Goal: Task Accomplishment & Management: Manage account settings

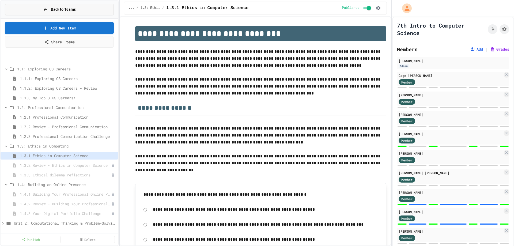
click at [54, 10] on span "Back to Teams" at bounding box center [63, 10] width 25 height 6
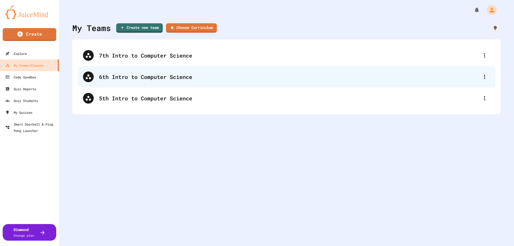
click at [139, 77] on div "6th Intro to Computer Science" at bounding box center [289, 77] width 380 height 8
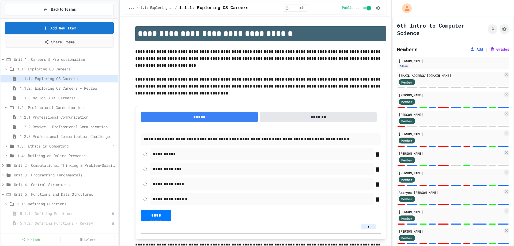
click at [52, 147] on span "1.3: Ethics in Computing" at bounding box center [63, 146] width 93 height 6
click at [62, 167] on span "1.3.2 Review - Ethics in Computer Science" at bounding box center [63, 165] width 86 height 6
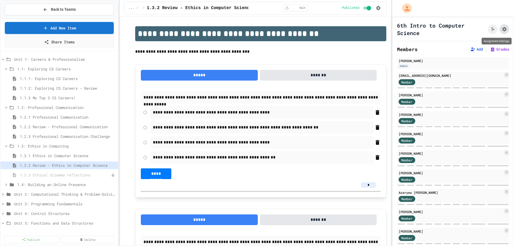
click at [502, 29] on icon "Assignment Settings" at bounding box center [504, 29] width 5 height 5
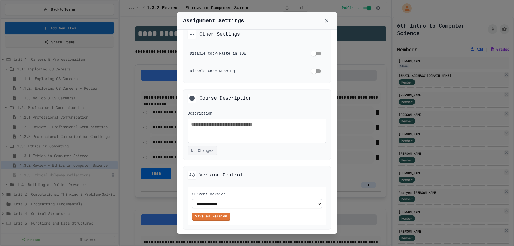
scroll to position [315, 0]
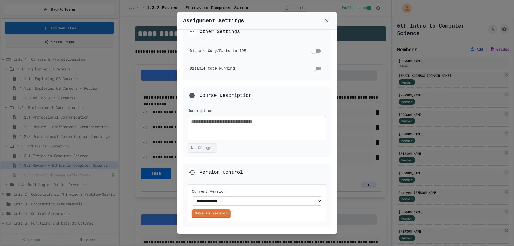
click at [222, 215] on link "Save as Version" at bounding box center [211, 213] width 39 height 9
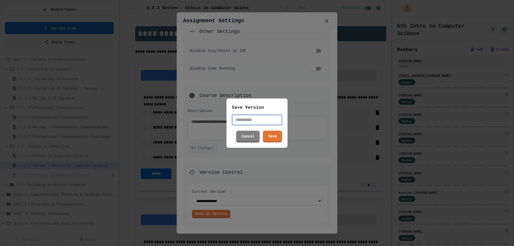
click at [254, 123] on input "text" at bounding box center [257, 120] width 50 height 11
type input "********"
click at [271, 139] on link "Save" at bounding box center [272, 136] width 19 height 12
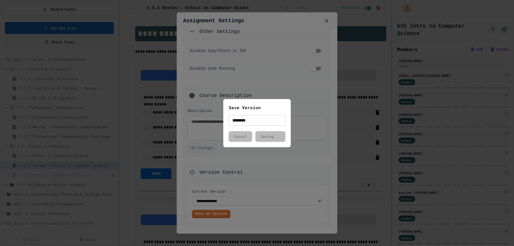
click at [43, 174] on div at bounding box center [257, 123] width 514 height 246
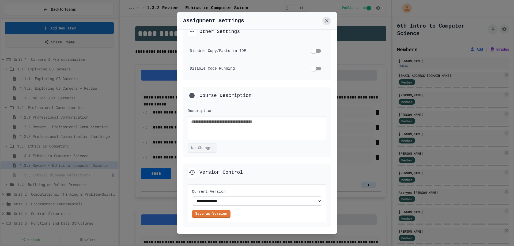
click at [326, 22] on icon at bounding box center [327, 21] width 4 height 4
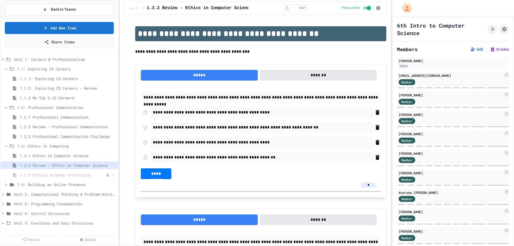
click at [63, 175] on span "1.3.3 Ethical dilemma reflections" at bounding box center [63, 175] width 86 height 6
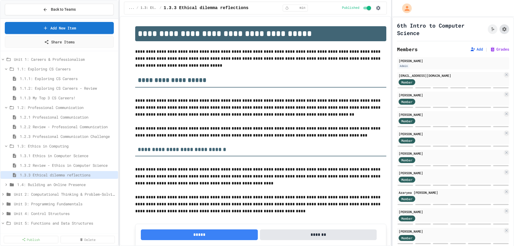
click at [502, 27] on icon "Assignment Settings" at bounding box center [504, 29] width 4 height 4
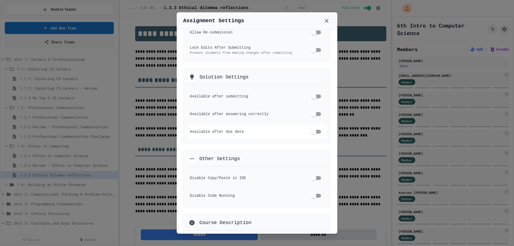
scroll to position [315, 0]
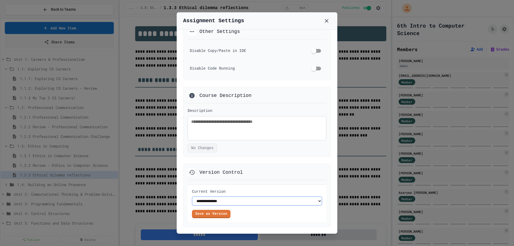
click at [312, 201] on select "**********" at bounding box center [257, 200] width 130 height 9
click at [315, 202] on select "**********" at bounding box center [257, 200] width 130 height 9
select select "**********"
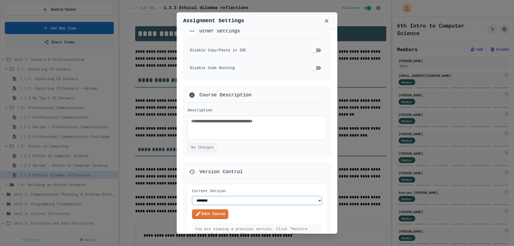
click at [192, 196] on select "**********" at bounding box center [257, 200] width 130 height 9
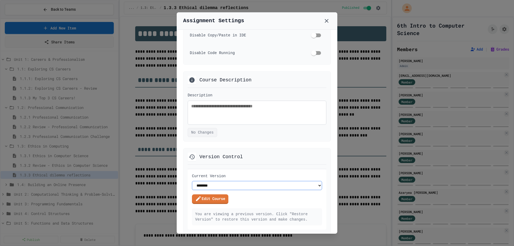
scroll to position [338, 0]
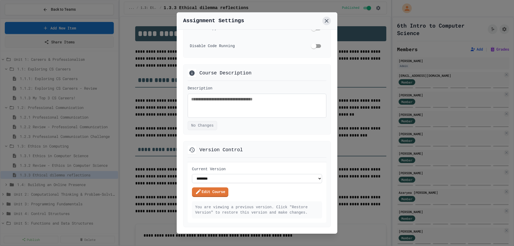
click at [327, 20] on icon at bounding box center [326, 21] width 6 height 6
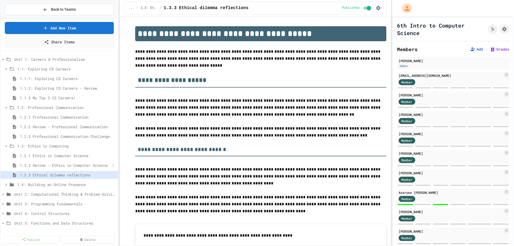
click at [56, 168] on span "1.3.2 Review - Ethics in Computer Science" at bounding box center [65, 165] width 91 height 6
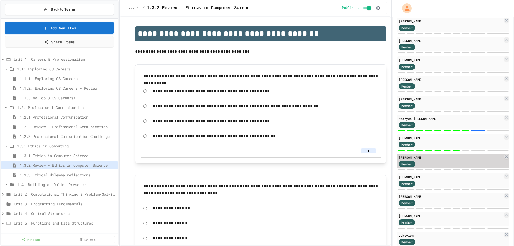
scroll to position [80, 0]
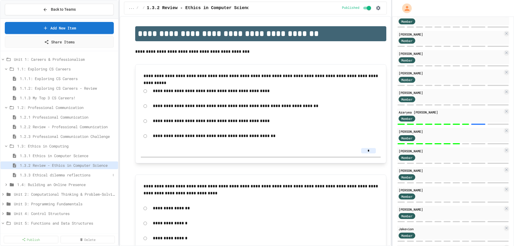
click at [63, 173] on span "1.3.3 Ethical dilemma reflections" at bounding box center [65, 175] width 91 height 6
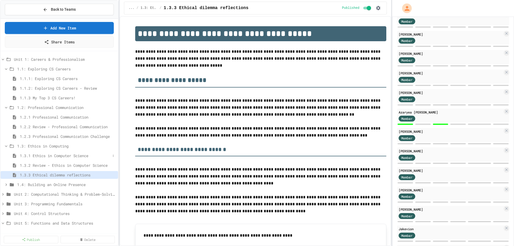
click at [44, 153] on span "1.3.1 Ethics in Computer Science" at bounding box center [65, 156] width 91 height 6
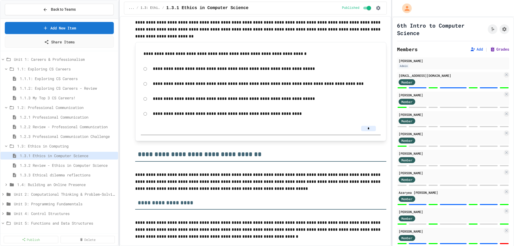
click at [493, 48] on button "Grades" at bounding box center [499, 49] width 19 height 5
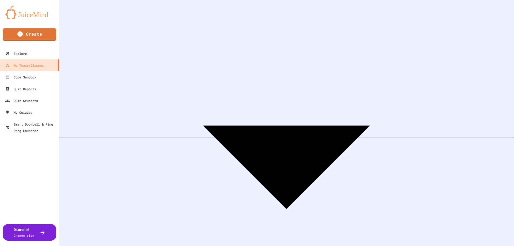
scroll to position [100, 0]
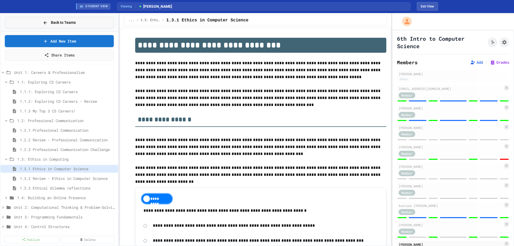
click at [65, 26] on button "Back to Teams" at bounding box center [59, 23] width 109 height 12
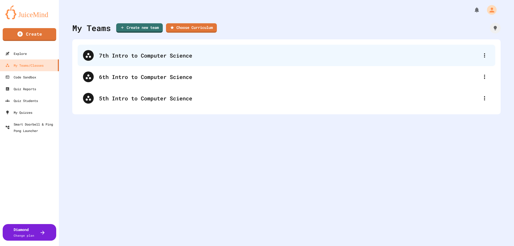
click at [112, 55] on div "7th Intro to Computer Science" at bounding box center [289, 55] width 380 height 8
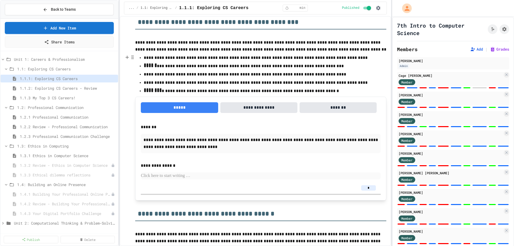
scroll to position [294, 0]
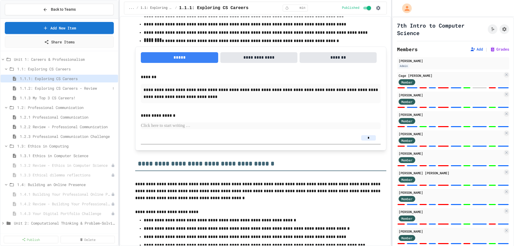
click at [40, 87] on span "1.1.2: Exploring CS Careers - Review" at bounding box center [65, 88] width 91 height 6
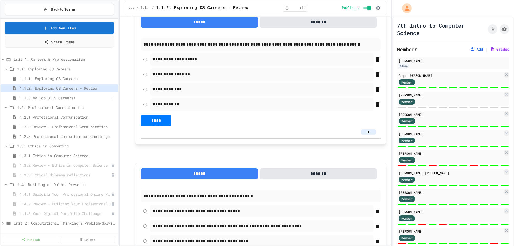
scroll to position [54, 0]
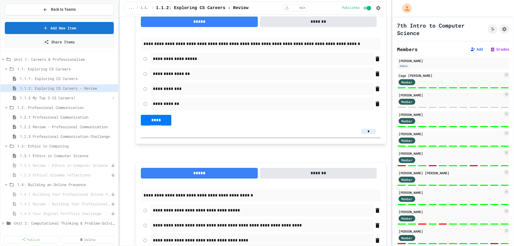
click at [60, 98] on span "1.1.3 My Top 3 CS Careers!" at bounding box center [65, 98] width 91 height 6
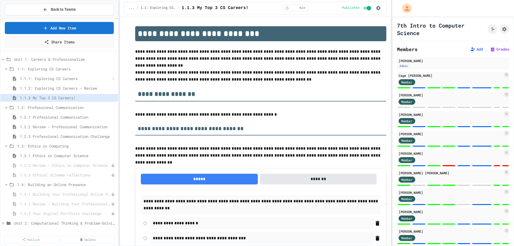
click at [47, 80] on span "1.1.1: Exploring CS Careers" at bounding box center [65, 79] width 91 height 6
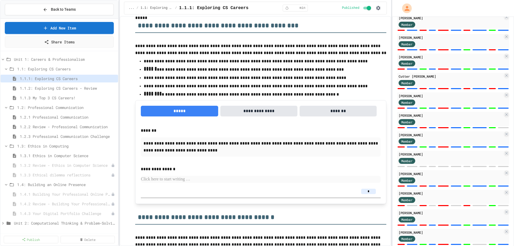
scroll to position [214, 0]
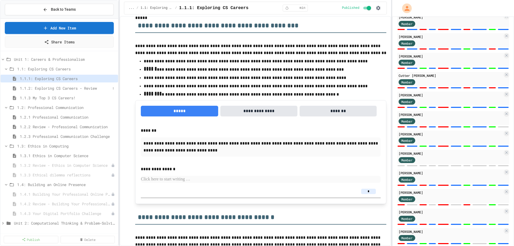
click at [38, 88] on span "1.1.2: Exploring CS Careers - Review" at bounding box center [65, 88] width 91 height 6
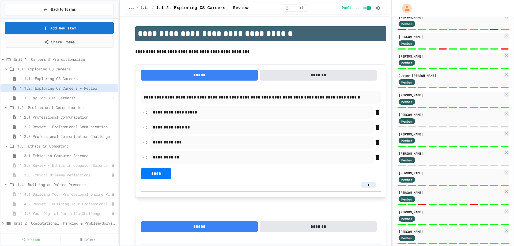
click at [65, 99] on span "1.1.3 My Top 3 CS Careers!" at bounding box center [65, 98] width 91 height 6
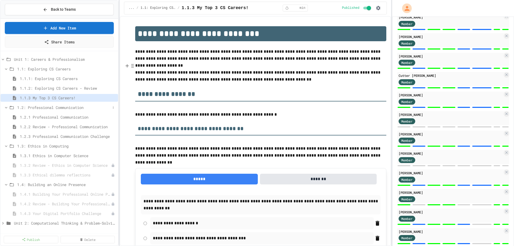
scroll to position [27, 0]
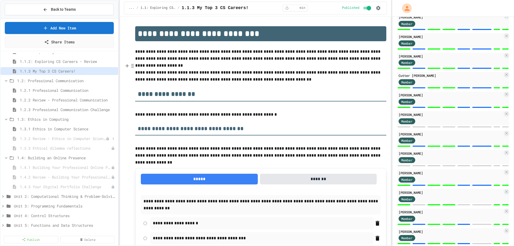
click at [72, 139] on span "1.3.2 Review - Ethics in Computer Science" at bounding box center [63, 139] width 86 height 6
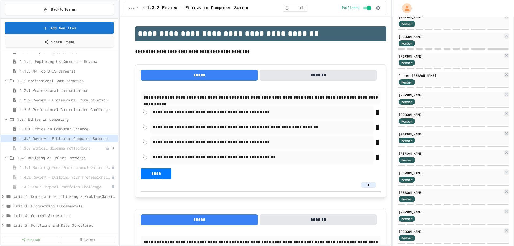
click at [87, 148] on span "1.3.3 Ethical dilemma reflections" at bounding box center [63, 148] width 86 height 6
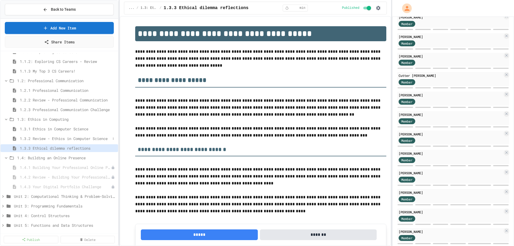
click at [94, 137] on span "1.3.2 Review - Ethics in Computer Science" at bounding box center [65, 139] width 91 height 6
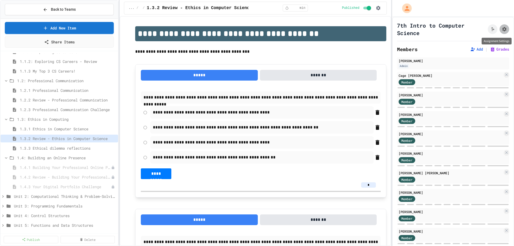
click at [502, 31] on icon "Assignment Settings" at bounding box center [504, 29] width 5 height 5
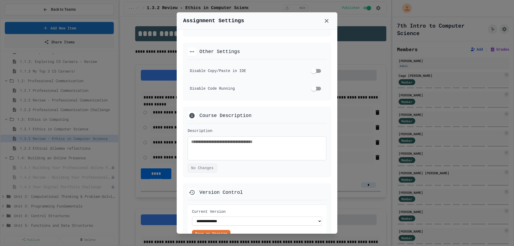
scroll to position [315, 0]
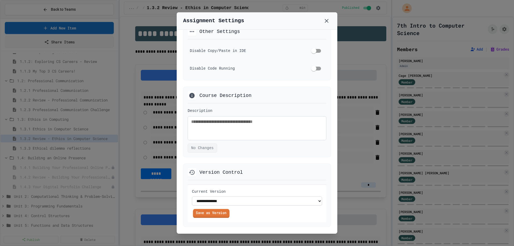
click at [214, 213] on link "Save as Version" at bounding box center [211, 213] width 37 height 9
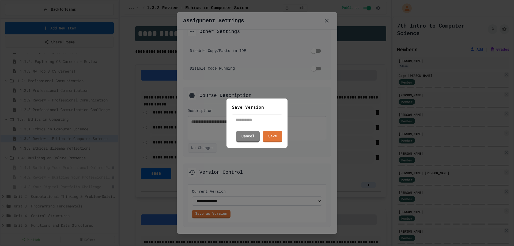
click at [246, 118] on input "text" at bounding box center [257, 120] width 50 height 11
type input "********"
click at [270, 132] on link "Save" at bounding box center [273, 136] width 20 height 12
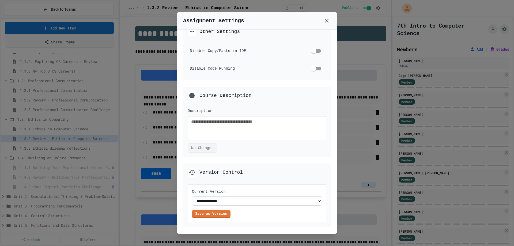
select select "**********"
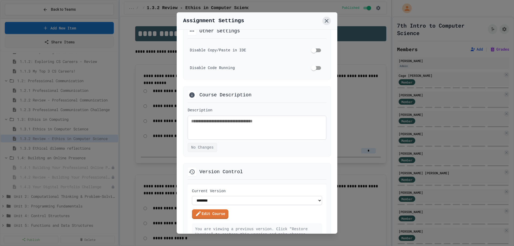
click at [328, 20] on icon at bounding box center [326, 21] width 6 height 6
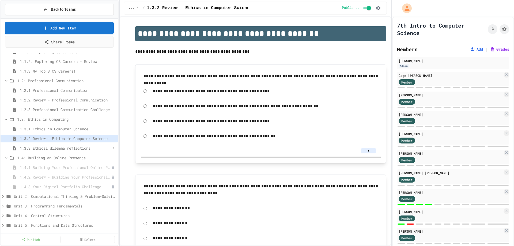
click at [55, 149] on span "1.3.3 Ethical dilemma reflections" at bounding box center [65, 148] width 91 height 6
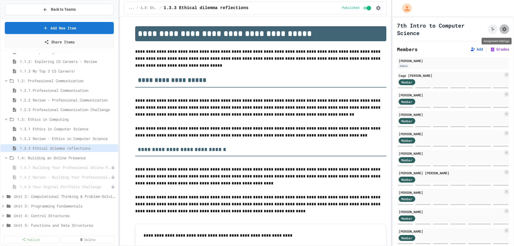
click at [502, 29] on icon "Assignment Settings" at bounding box center [504, 29] width 4 height 4
select select "**********"
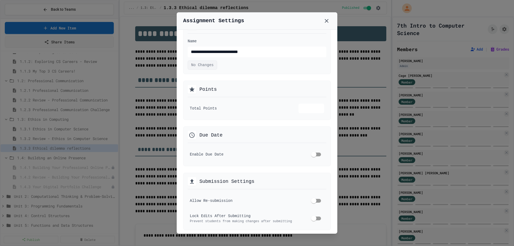
scroll to position [107, 0]
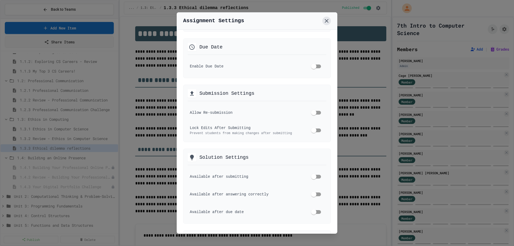
click at [329, 21] on icon at bounding box center [326, 21] width 6 height 6
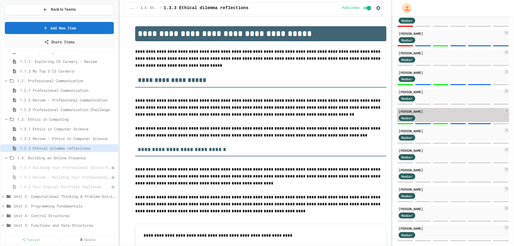
scroll to position [283, 0]
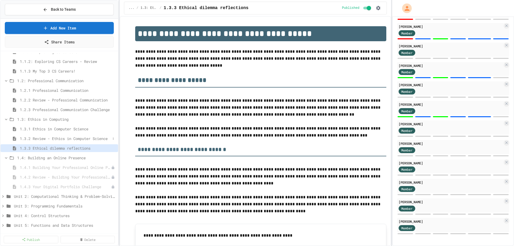
click at [65, 137] on span "1.3.2 Review - Ethics in Computer Science" at bounding box center [65, 139] width 91 height 6
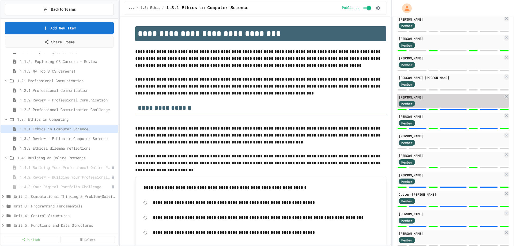
scroll to position [15, 0]
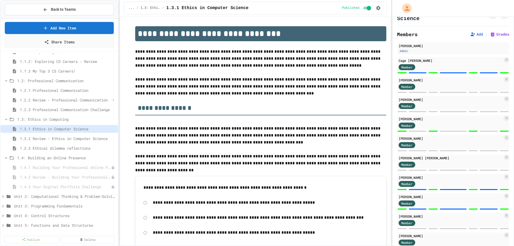
click at [39, 100] on span "1.2.2 Review - Professional Communication" at bounding box center [65, 100] width 91 height 6
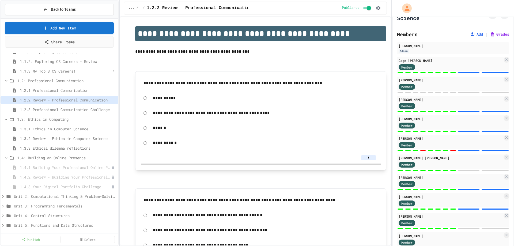
click at [49, 71] on span "1.1.3 My Top 3 CS Careers!" at bounding box center [65, 71] width 91 height 6
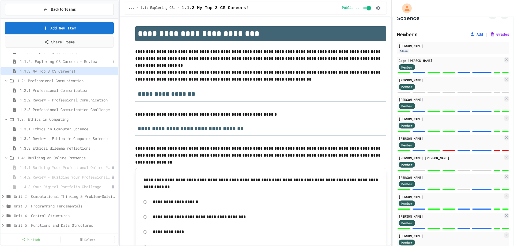
click at [53, 63] on span "1.1.2: Exploring CS Careers - Review" at bounding box center [65, 62] width 91 height 6
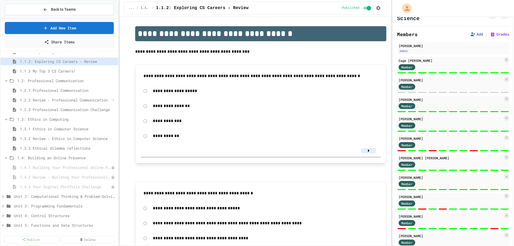
click at [68, 99] on span "1.2.2 Review - Professional Communication" at bounding box center [65, 100] width 91 height 6
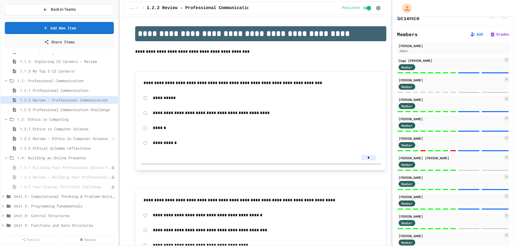
click at [65, 135] on div "1.3.2 Review - Ethics in Computer Science" at bounding box center [60, 139] width 118 height 8
